Goal: Navigation & Orientation: Find specific page/section

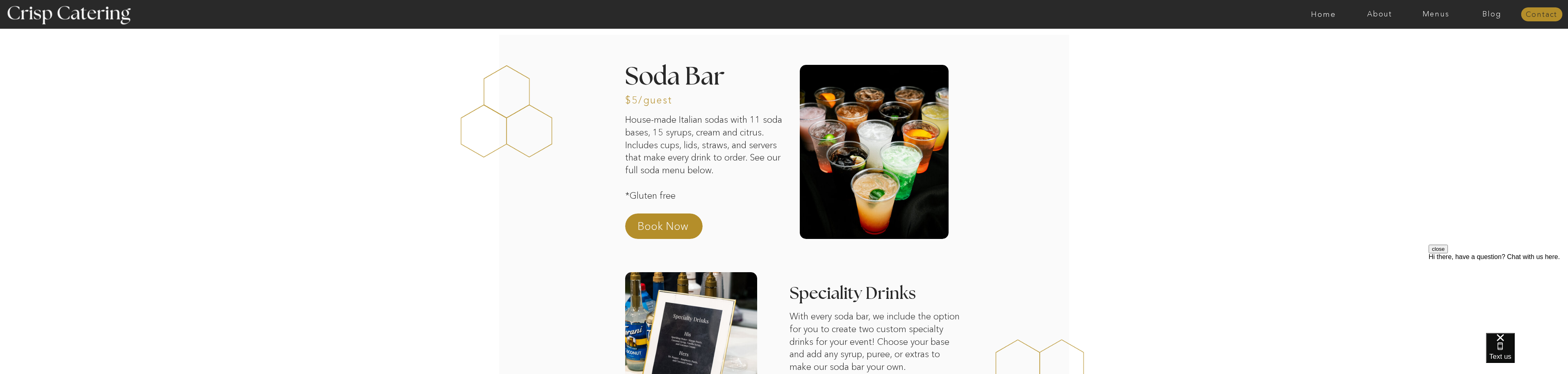
click at [1545, 17] on nav "Contact" at bounding box center [1542, 15] width 41 height 8
click at [1385, 13] on nav "About" at bounding box center [1379, 14] width 56 height 8
click at [1325, 18] on nav "Home" at bounding box center [1323, 14] width 56 height 8
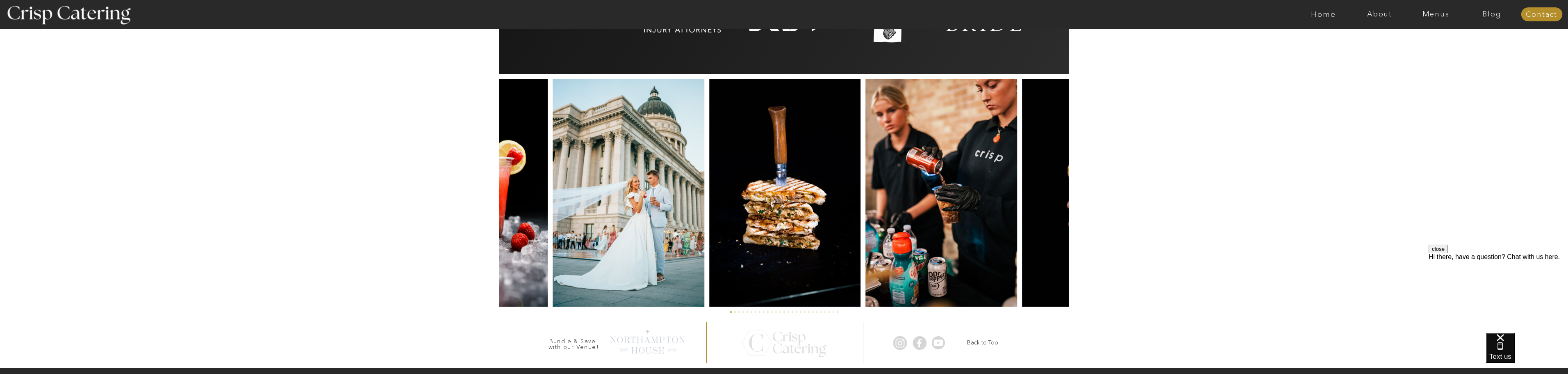
scroll to position [1891, 0]
